Goal: Navigation & Orientation: Find specific page/section

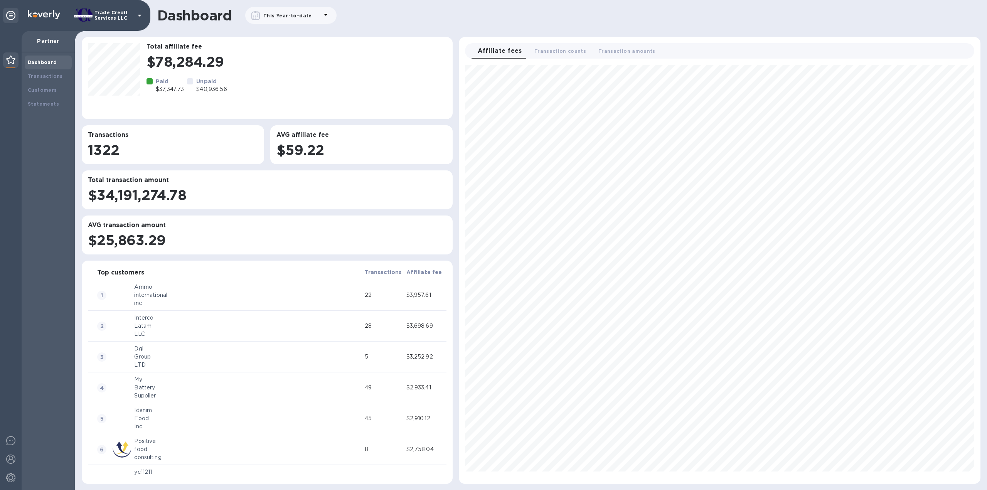
scroll to position [412, 515]
click at [45, 72] on div "Transactions" at bounding box center [48, 76] width 47 height 14
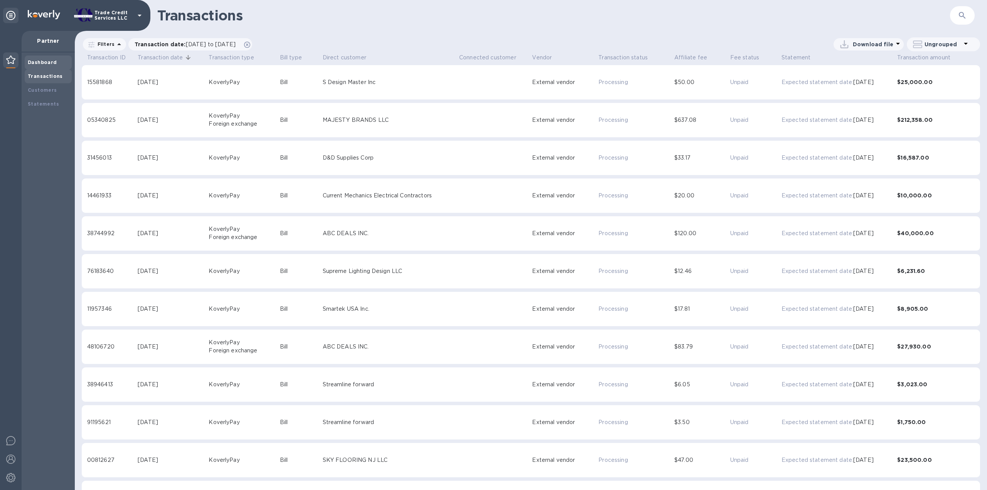
click at [47, 59] on div "Dashboard" at bounding box center [48, 63] width 41 height 8
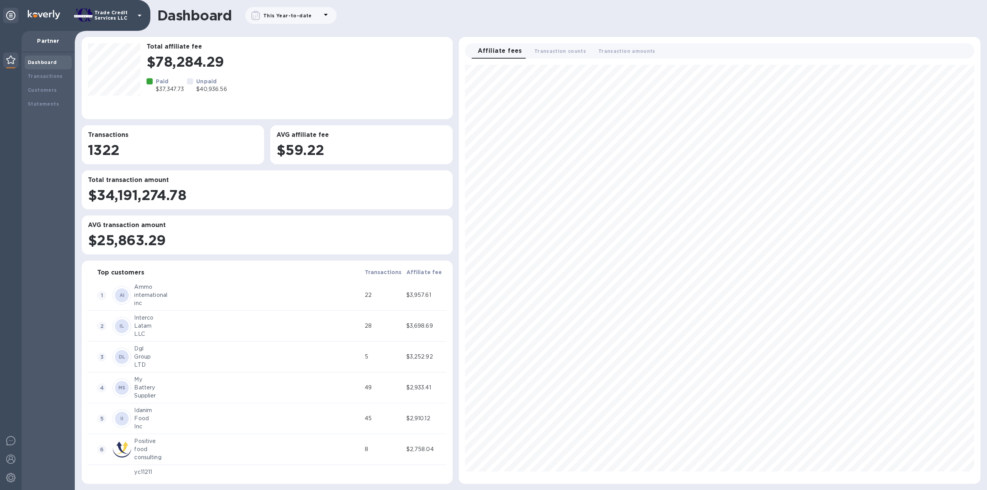
scroll to position [412, 515]
click at [315, 17] on div at bounding box center [322, 15] width 15 height 11
click at [308, 79] on icon "button" at bounding box center [305, 77] width 9 height 9
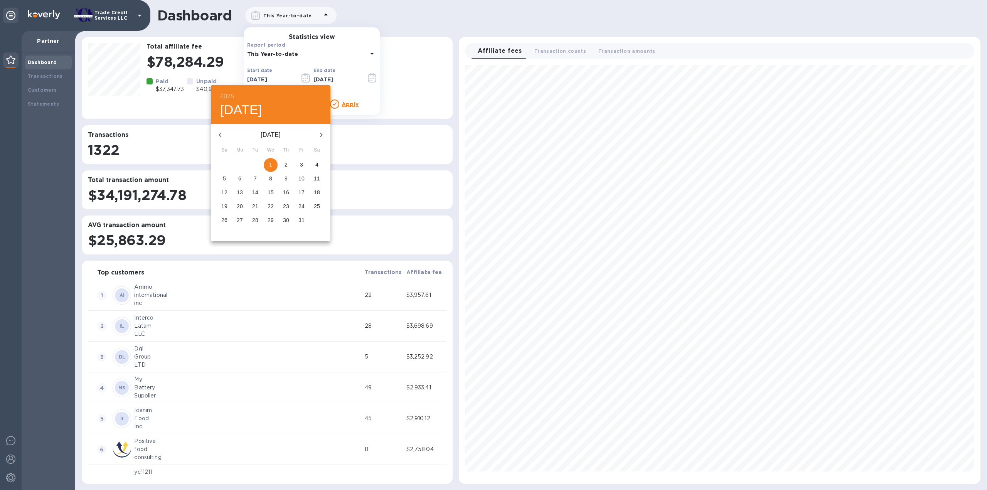
click at [223, 127] on button "button" at bounding box center [220, 135] width 18 height 18
click at [223, 130] on icon "button" at bounding box center [219, 134] width 9 height 9
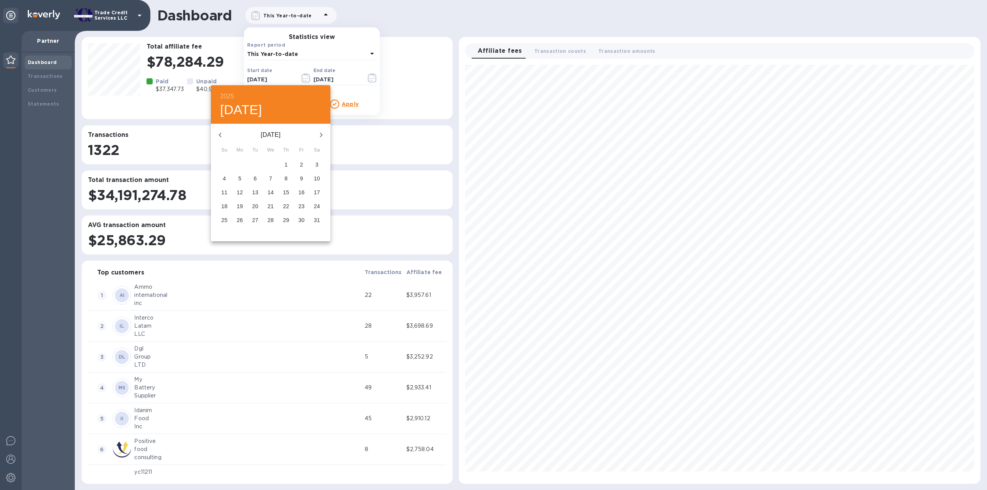
click at [288, 163] on span "1" at bounding box center [286, 165] width 14 height 8
type input "08/01/2024"
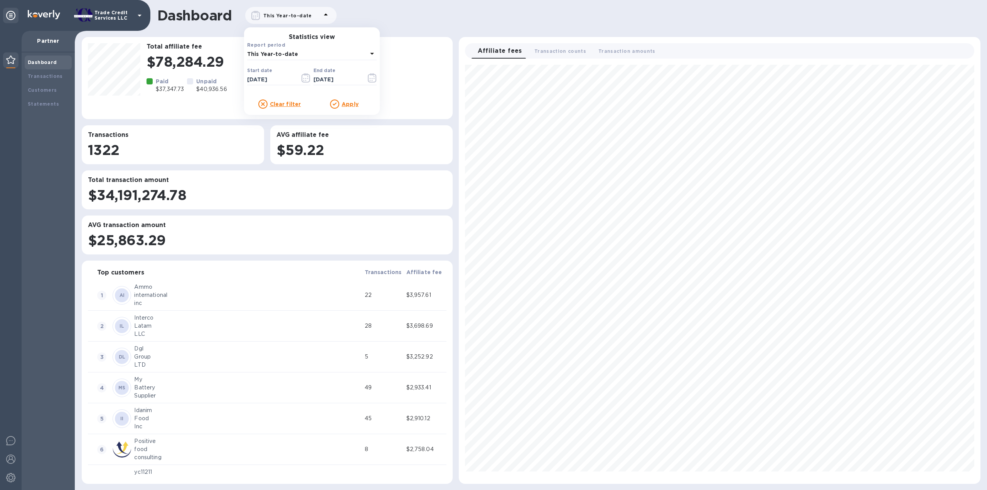
click at [345, 98] on div "Clear filter Apply" at bounding box center [311, 101] width 129 height 13
click at [347, 103] on u "Apply" at bounding box center [349, 104] width 17 height 6
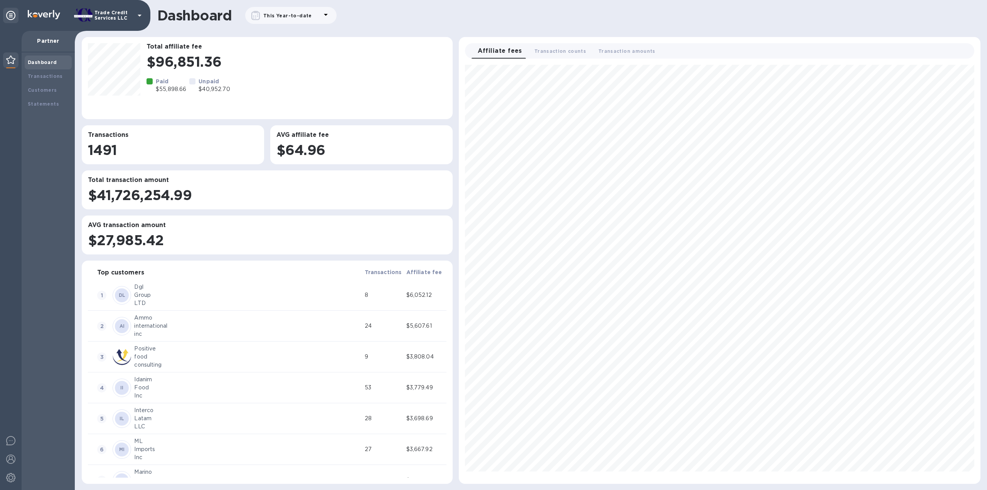
click at [46, 62] on b "Dashboard" at bounding box center [42, 62] width 29 height 6
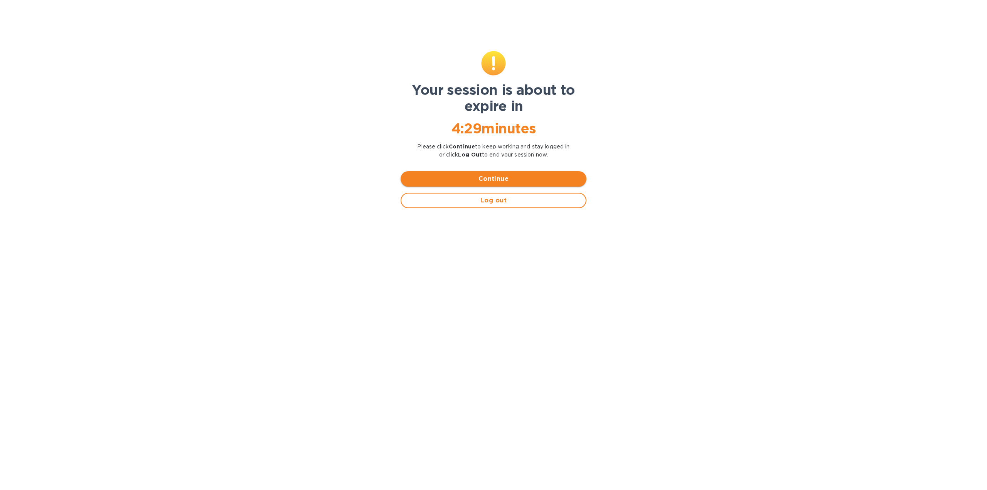
click at [520, 182] on span "Continue" at bounding box center [493, 178] width 173 height 9
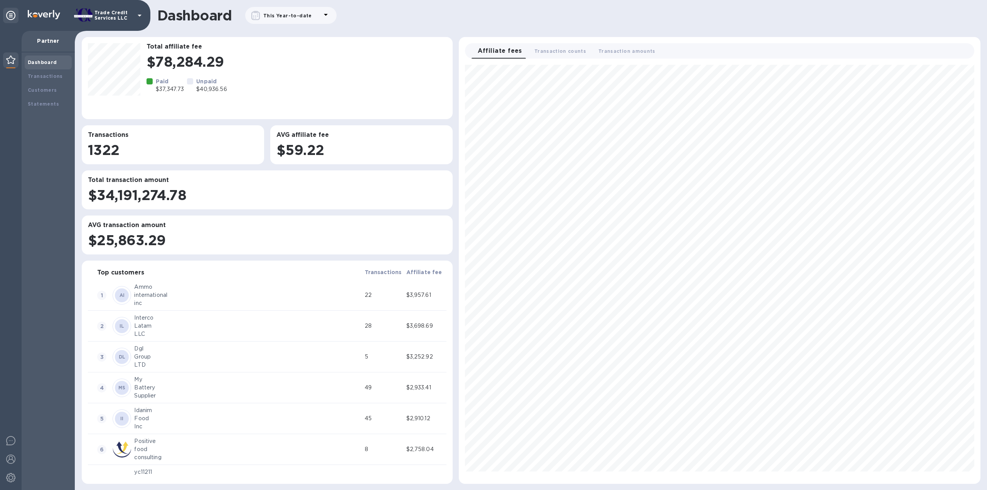
scroll to position [412, 515]
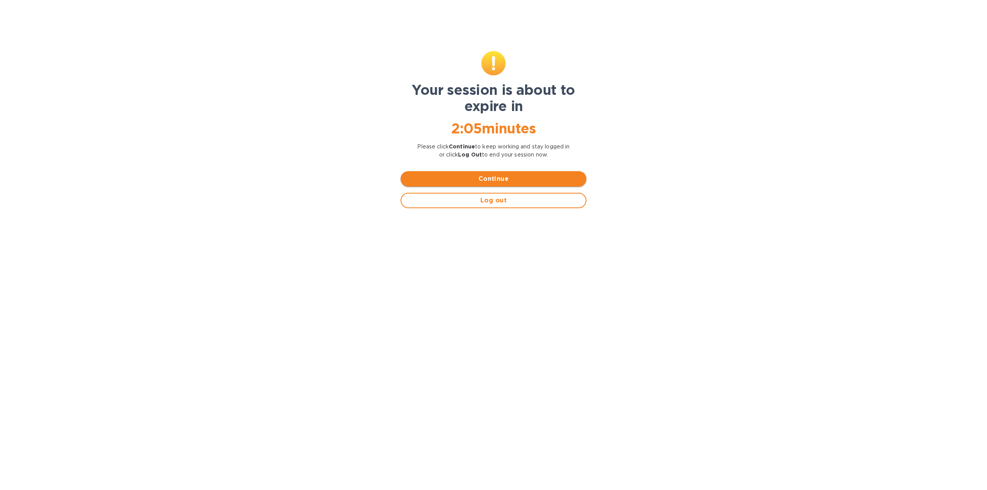
click at [447, 182] on span "Continue" at bounding box center [493, 178] width 173 height 9
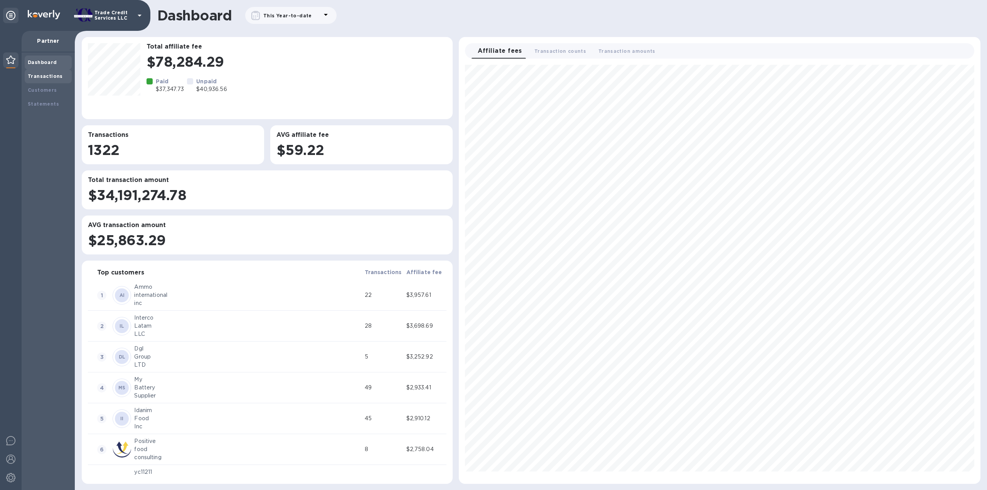
click at [48, 77] on b "Transactions" at bounding box center [45, 76] width 35 height 6
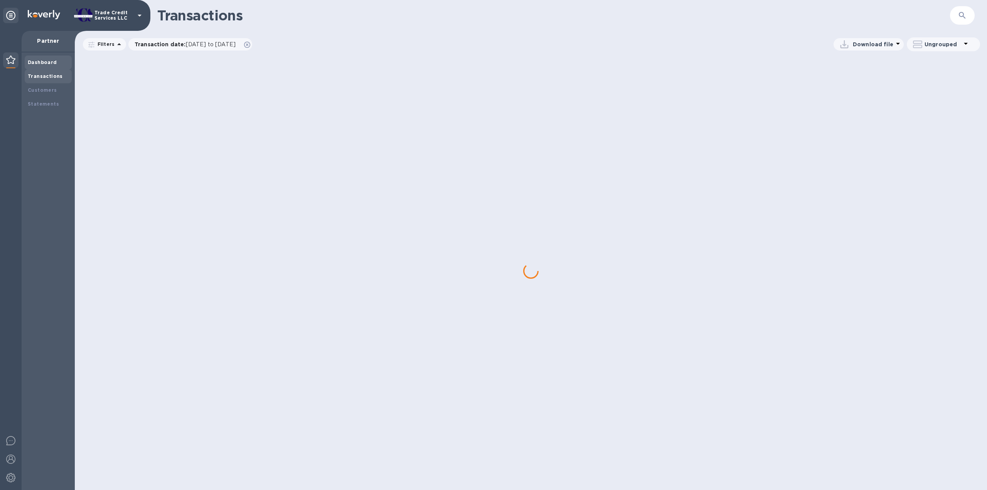
click at [49, 57] on div "Dashboard" at bounding box center [48, 62] width 47 height 14
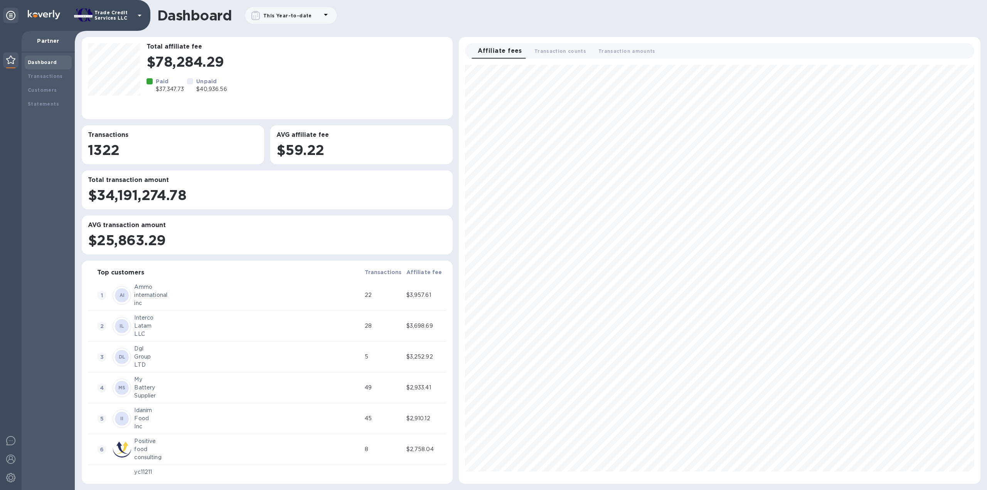
scroll to position [412, 515]
click at [44, 69] on div "Dashboard" at bounding box center [48, 62] width 47 height 14
click at [42, 63] on b "Dashboard" at bounding box center [42, 62] width 29 height 6
click at [42, 71] on div "Transactions" at bounding box center [48, 76] width 47 height 14
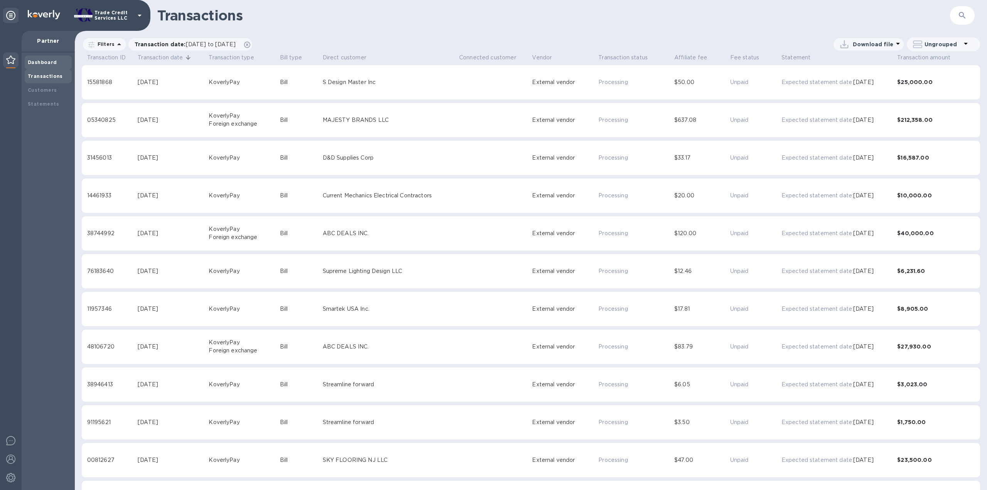
click at [41, 59] on div "Dashboard" at bounding box center [48, 63] width 41 height 8
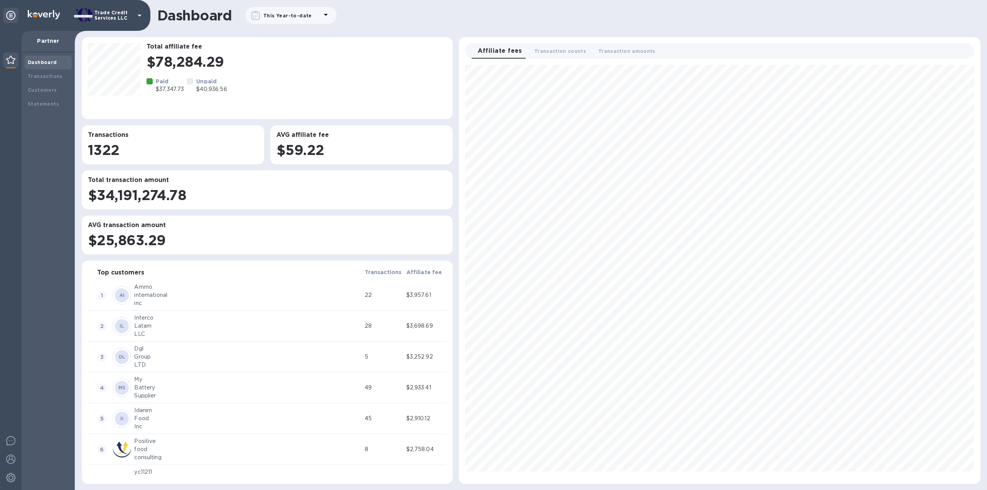
scroll to position [412, 515]
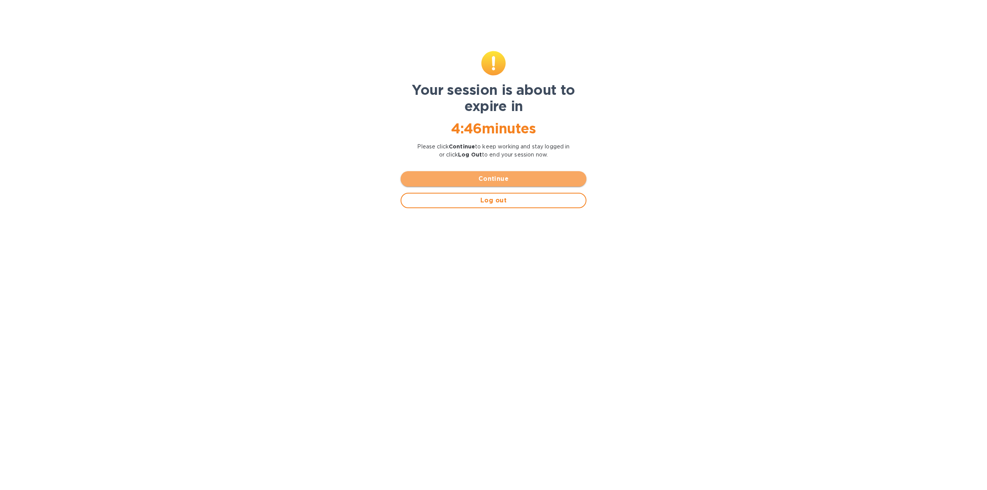
click at [507, 178] on span "Continue" at bounding box center [493, 178] width 173 height 9
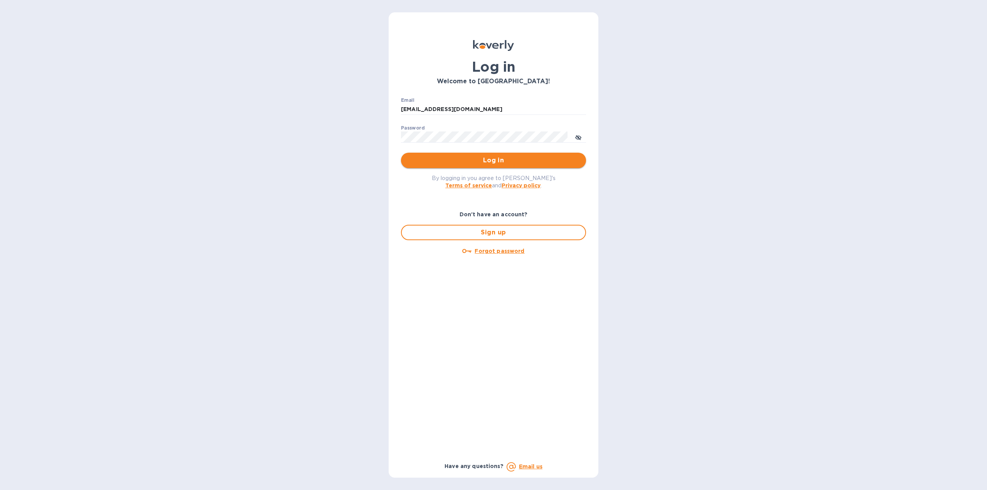
click at [447, 158] on span "Log in" at bounding box center [493, 160] width 173 height 9
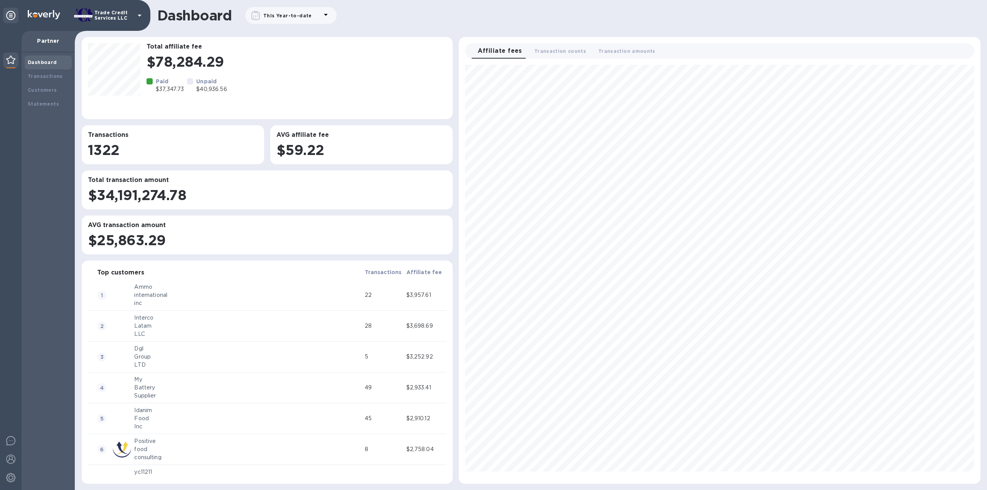
scroll to position [412, 515]
click at [49, 78] on b "Transactions" at bounding box center [45, 76] width 35 height 6
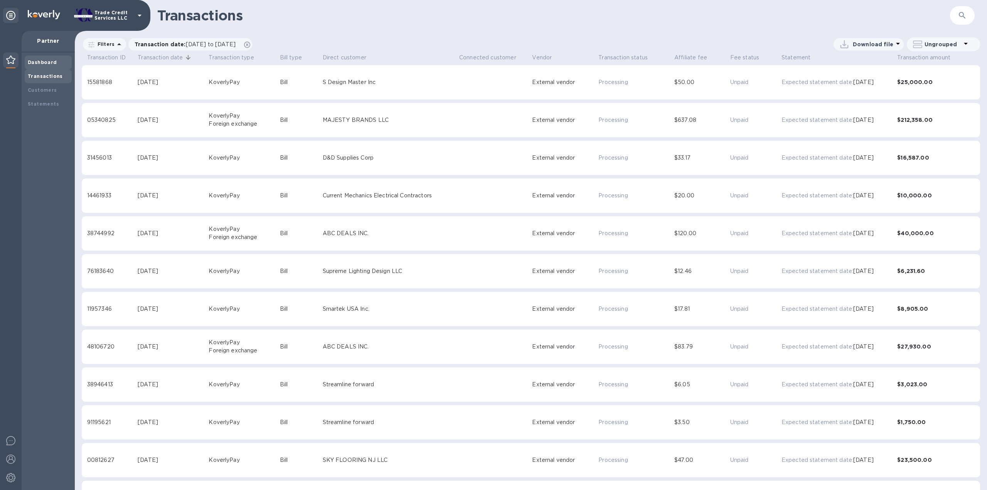
click at [45, 57] on div "Dashboard" at bounding box center [48, 62] width 47 height 14
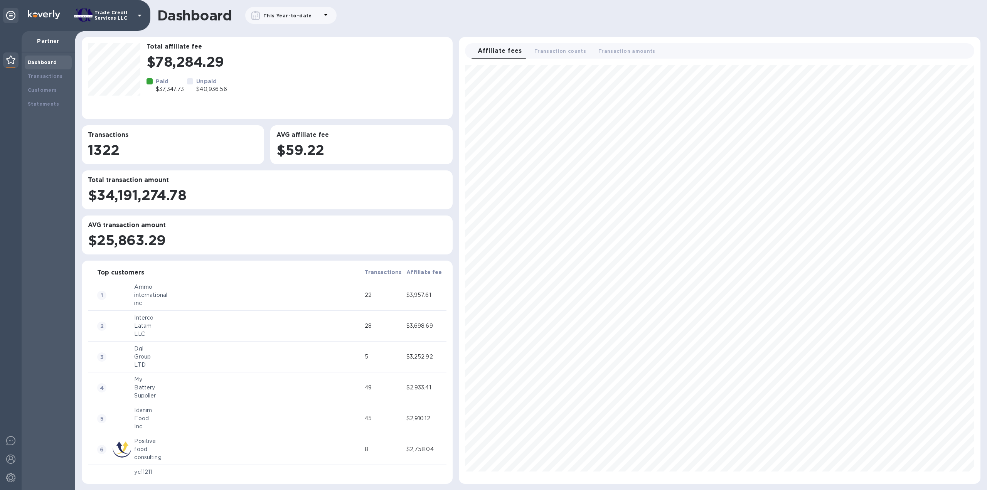
scroll to position [412, 515]
